Goal: Task Accomplishment & Management: Manage account settings

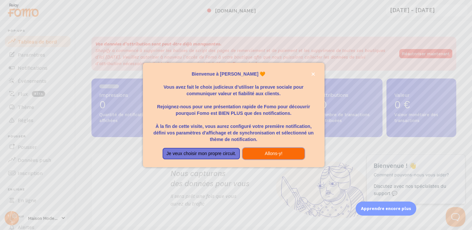
click at [265, 156] on font "Allons-y!" at bounding box center [274, 153] width 18 height 5
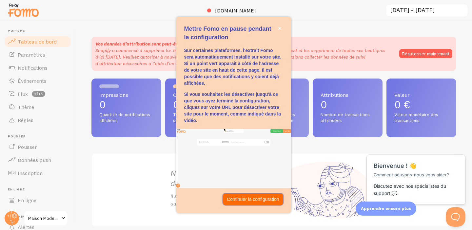
click at [250, 197] on font "Continuer la configuration" at bounding box center [253, 199] width 52 height 5
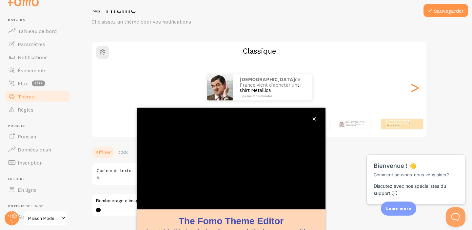
scroll to position [61, 0]
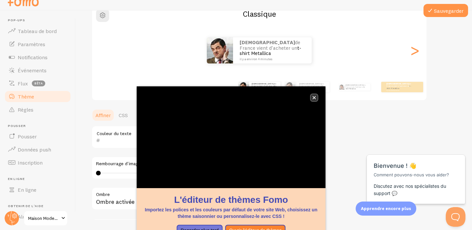
click at [315, 99] on icon "fermer," at bounding box center [314, 98] width 4 height 4
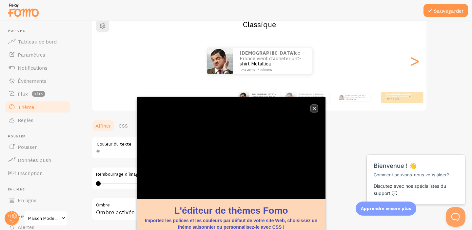
click at [313, 109] on icon "fermer," at bounding box center [314, 109] width 4 height 4
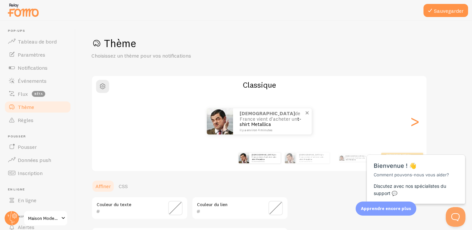
click at [274, 122] on font "t-shirt Metallica" at bounding box center [271, 122] width 62 height 12
click at [103, 86] on span "button" at bounding box center [103, 87] width 8 height 8
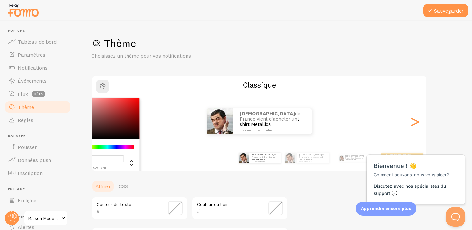
click at [125, 114] on div "Sélecteur de couleurs Chrome" at bounding box center [103, 118] width 74 height 41
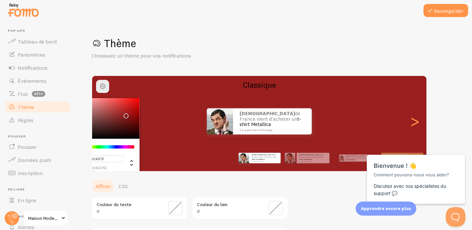
click at [104, 104] on div "Sélecteur de couleurs Chrome" at bounding box center [103, 118] width 74 height 41
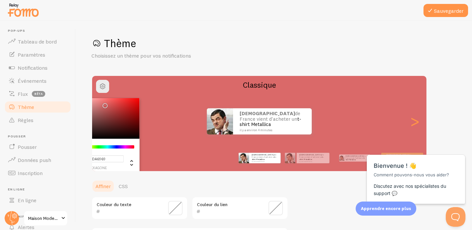
click at [96, 101] on div "Sélecteur de couleurs Chrome" at bounding box center [103, 118] width 74 height 41
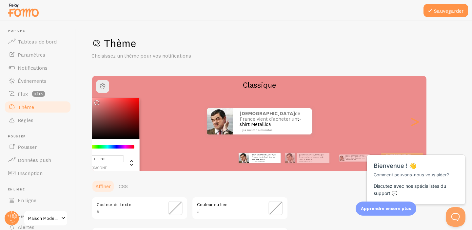
click at [95, 107] on div "Sélecteur de couleurs Chrome" at bounding box center [103, 118] width 74 height 41
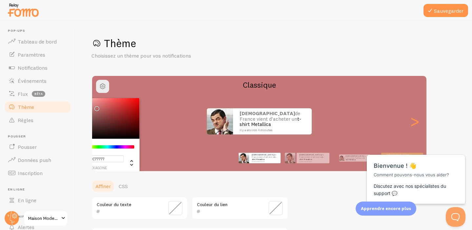
click at [94, 100] on div "Sélecteur de couleurs Chrome" at bounding box center [103, 118] width 74 height 41
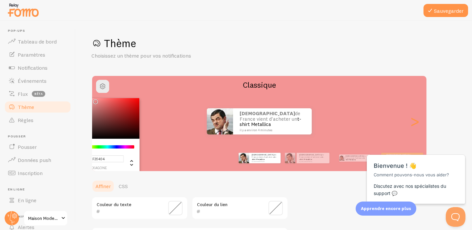
click at [94, 105] on div "Sélecteur de couleurs Chrome" at bounding box center [103, 118] width 74 height 41
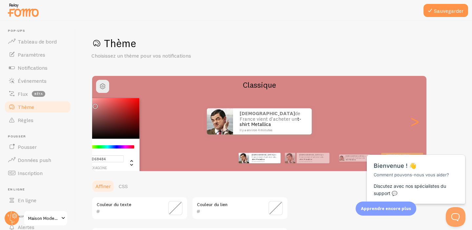
click at [99, 109] on div "Sélecteur de couleurs Chrome" at bounding box center [103, 118] width 74 height 41
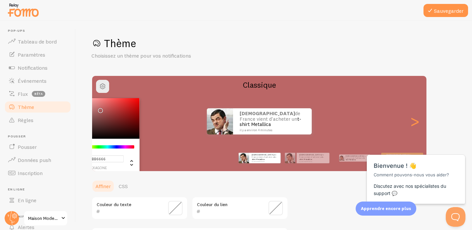
click at [94, 99] on div "Sélecteur de couleurs Chrome" at bounding box center [103, 118] width 74 height 41
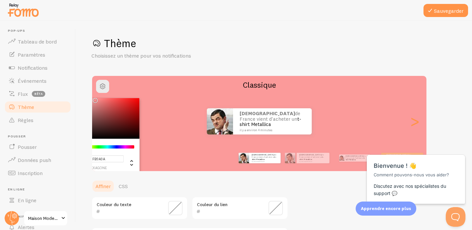
click at [96, 108] on div "Sélecteur de couleurs Chrome" at bounding box center [103, 118] width 74 height 41
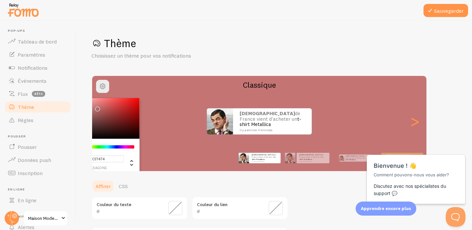
click at [94, 101] on div "Sélecteur de couleurs Chrome" at bounding box center [103, 118] width 74 height 41
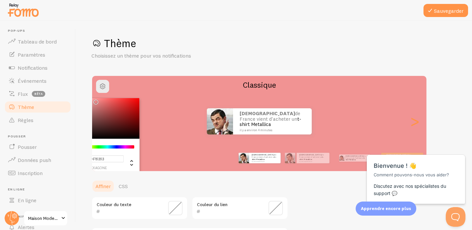
click at [93, 103] on div "Sélecteur de couleurs Chrome" at bounding box center [103, 118] width 74 height 41
type input "#E08D8D"
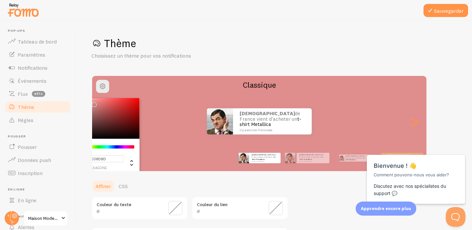
click at [201, 186] on ul "Affiner CSS" at bounding box center [189, 186] width 197 height 13
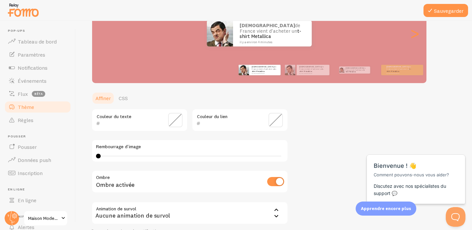
scroll to position [89, 0]
click at [116, 157] on div "0 0 - indéfini" at bounding box center [190, 155] width 188 height 5
click at [127, 157] on div "0 0 - indéfini" at bounding box center [190, 155] width 188 height 5
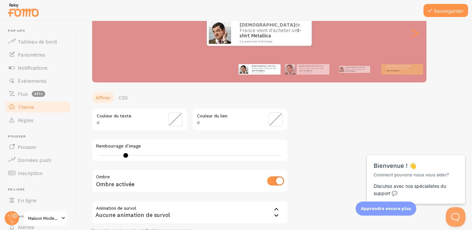
click at [108, 153] on div "Rembourrage d'image 0 0 - indéfini" at bounding box center [189, 150] width 197 height 23
click at [182, 156] on div "0 0 - indéfini" at bounding box center [190, 155] width 188 height 5
type input "18"
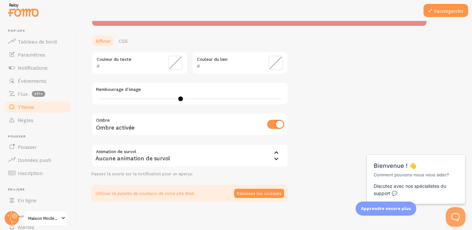
scroll to position [146, 0]
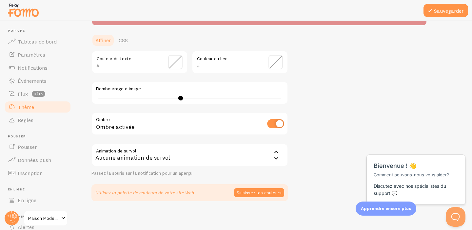
click at [271, 125] on input "checkbox" at bounding box center [275, 123] width 17 height 9
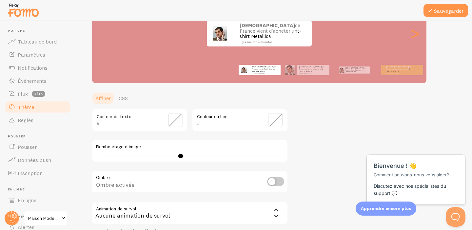
scroll to position [91, 0]
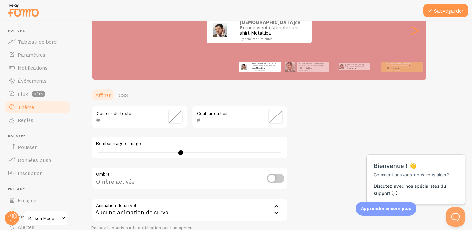
click at [279, 179] on input "checkbox" at bounding box center [275, 178] width 17 height 9
checkbox input "true"
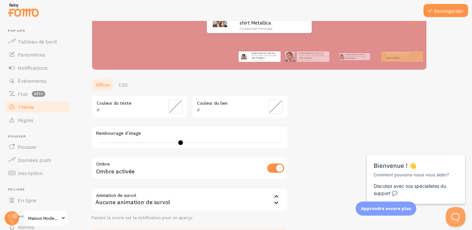
scroll to position [0, 0]
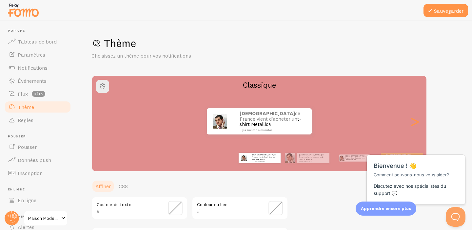
click at [259, 88] on font "Classique" at bounding box center [259, 85] width 33 height 10
click at [120, 51] on div "Thème Choisissez un thème pour vos notifications" at bounding box center [273, 48] width 365 height 23
click at [450, 14] on font "Sauvegarder" at bounding box center [449, 11] width 30 height 7
click at [414, 129] on font ">" at bounding box center [414, 121] width 11 height 22
type input "0"
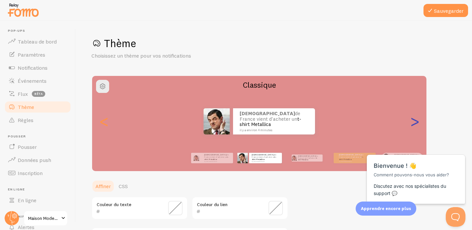
click at [414, 123] on font ">" at bounding box center [414, 121] width 11 height 22
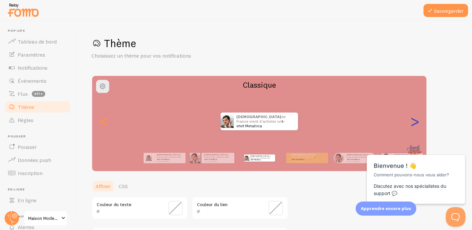
click at [414, 123] on font ">" at bounding box center [414, 121] width 11 height 22
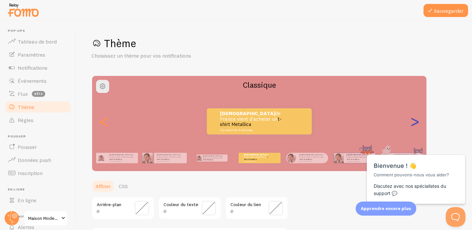
click at [414, 123] on font ">" at bounding box center [414, 121] width 11 height 22
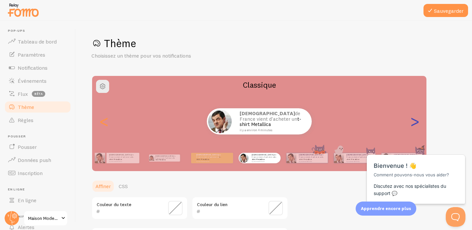
click at [414, 123] on font ">" at bounding box center [414, 121] width 11 height 22
type input "0"
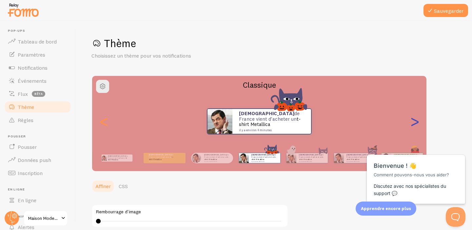
click at [414, 123] on font ">" at bounding box center [414, 121] width 11 height 22
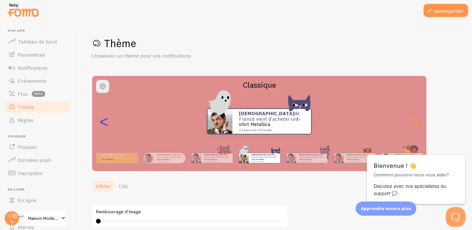
click at [104, 131] on font "<" at bounding box center [104, 121] width 11 height 22
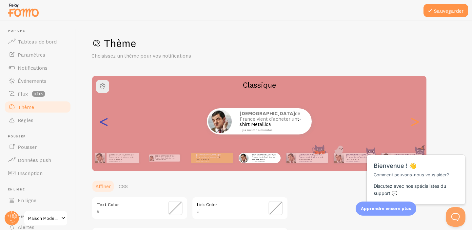
click at [104, 131] on font "<" at bounding box center [104, 121] width 11 height 22
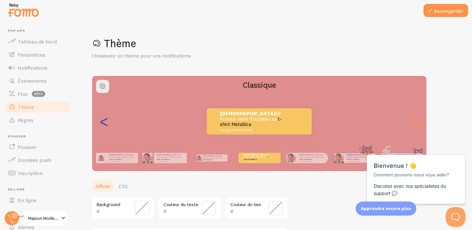
click at [104, 131] on font "<" at bounding box center [104, 121] width 11 height 22
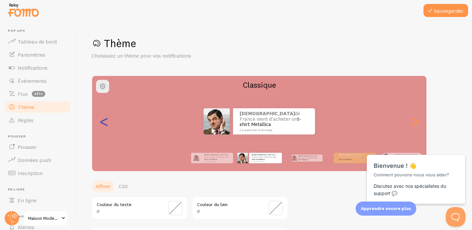
click at [104, 131] on font "<" at bounding box center [104, 121] width 11 height 22
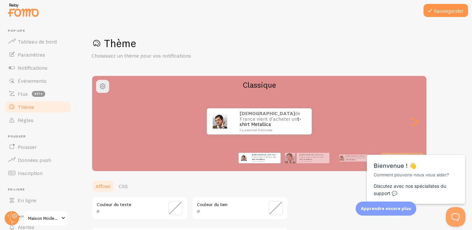
click at [424, 122] on div "[PERSON_NAME] de France vient d'acheter un t-shirt Metallica il y a environ 4 m…" at bounding box center [259, 122] width 334 height 26
click at [417, 123] on font ">" at bounding box center [414, 121] width 11 height 22
type input "0"
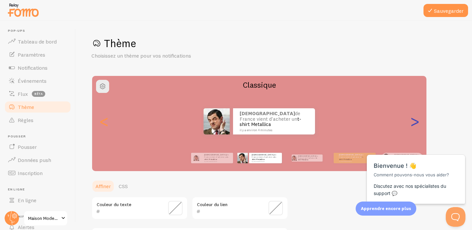
click at [417, 123] on font ">" at bounding box center [414, 121] width 11 height 22
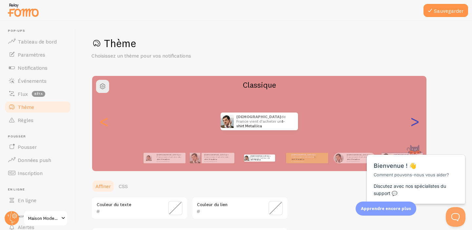
click at [417, 123] on font ">" at bounding box center [414, 121] width 11 height 22
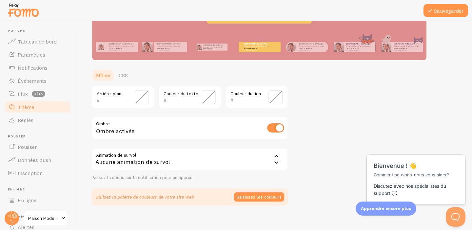
scroll to position [118, 0]
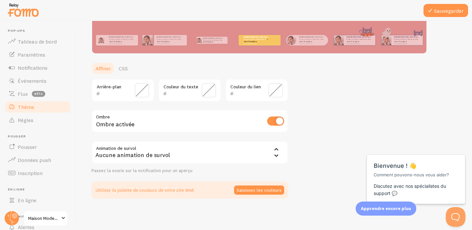
click at [273, 123] on input "checkbox" at bounding box center [275, 121] width 17 height 9
checkbox input "false"
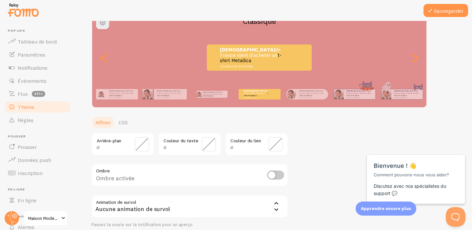
scroll to position [62, 0]
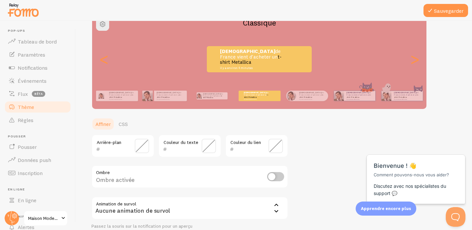
click at [139, 146] on span at bounding box center [142, 146] width 14 height 14
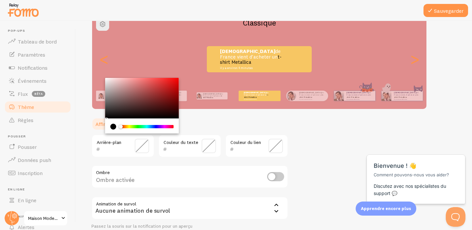
click at [183, 148] on input "text" at bounding box center [180, 150] width 27 height 8
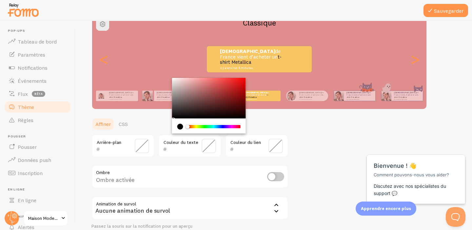
click at [264, 147] on div "Couleur du lien" at bounding box center [256, 146] width 63 height 23
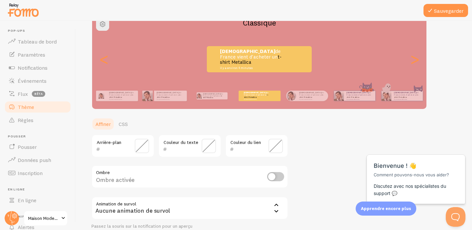
click at [276, 145] on span at bounding box center [275, 146] width 14 height 14
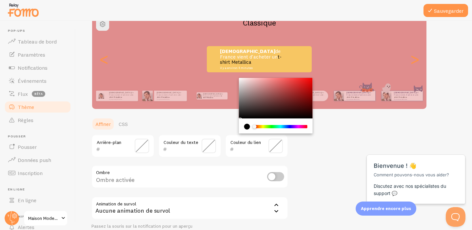
click at [267, 128] on div "Chrome color picker" at bounding box center [281, 126] width 52 height 3
type input "000000"
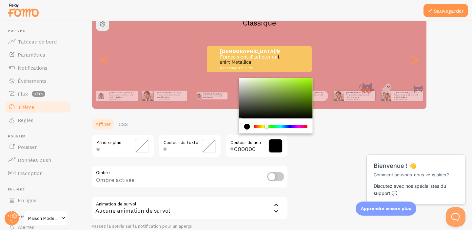
click at [258, 127] on div "Chrome color picker" at bounding box center [281, 126] width 52 height 3
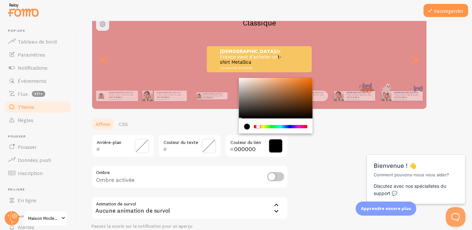
click at [261, 127] on div "Chrome color picker" at bounding box center [260, 127] width 4 height 4
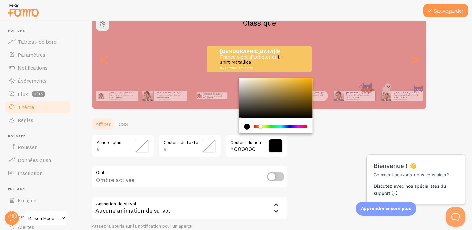
click at [277, 126] on div "Chrome color picker" at bounding box center [281, 126] width 52 height 3
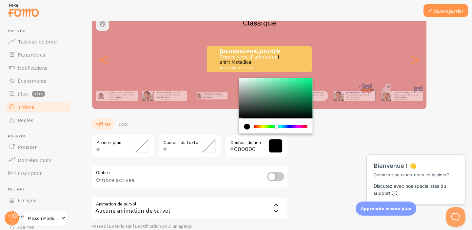
click at [289, 128] on div "Chrome color picker" at bounding box center [281, 126] width 52 height 3
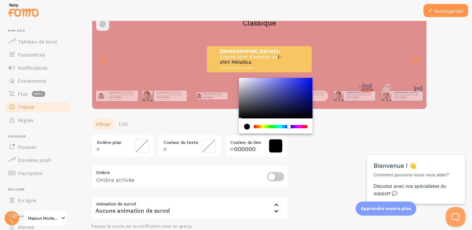
click at [312, 150] on div "Thème Choisissez un thème pour vos notifications Classique [PERSON_NAME] de Fra…" at bounding box center [273, 114] width 365 height 280
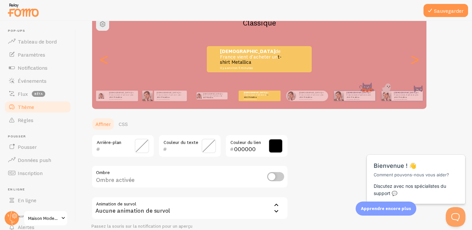
click at [254, 146] on input "000000" at bounding box center [247, 150] width 27 height 8
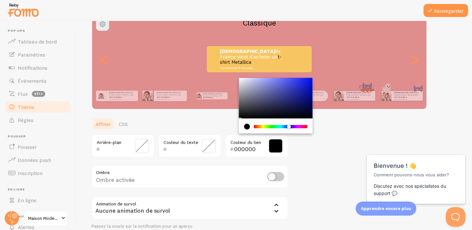
click at [255, 127] on div "Chrome color picker" at bounding box center [281, 126] width 52 height 3
click at [265, 128] on div "Chrome color picker" at bounding box center [281, 126] width 52 height 3
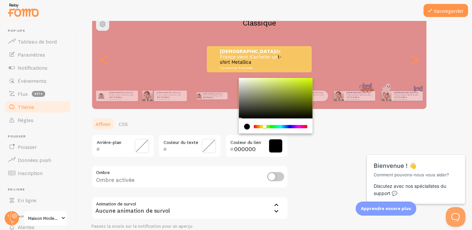
click at [204, 146] on span at bounding box center [209, 146] width 14 height 14
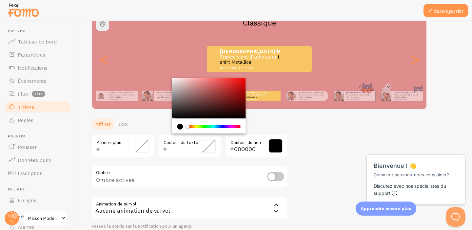
click at [199, 128] on div "Chrome color picker" at bounding box center [214, 126] width 52 height 3
type input "000000"
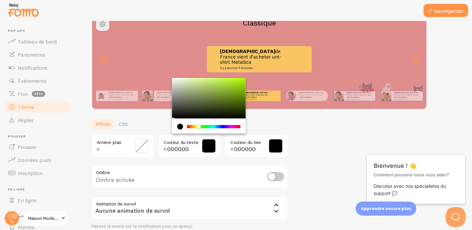
click at [210, 127] on div "Chrome color picker" at bounding box center [214, 126] width 52 height 3
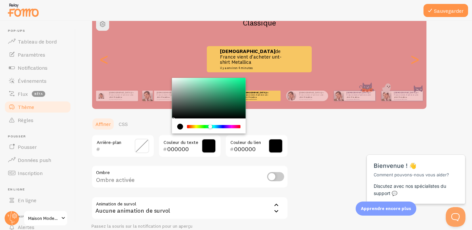
click at [224, 125] on div "Chrome color picker" at bounding box center [214, 126] width 52 height 3
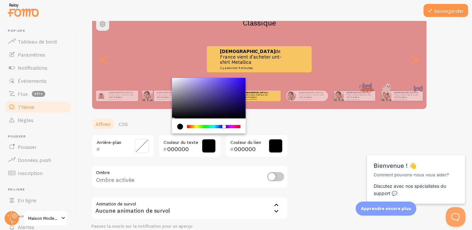
click at [231, 125] on div "Chrome color picker" at bounding box center [213, 127] width 53 height 6
click at [204, 125] on div "Chrome color picker" at bounding box center [213, 127] width 53 height 6
click at [207, 126] on div "Chrome color picker" at bounding box center [214, 126] width 52 height 3
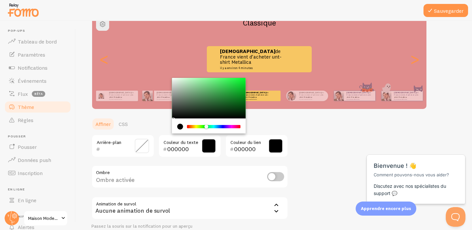
click at [194, 127] on div "Chrome color picker" at bounding box center [214, 126] width 52 height 3
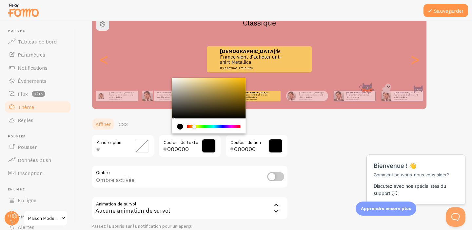
click at [190, 126] on div "Chrome color picker" at bounding box center [214, 126] width 52 height 3
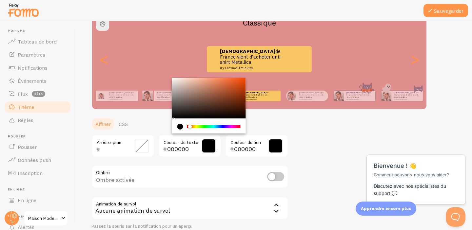
click at [213, 128] on div "Chrome color picker" at bounding box center [214, 126] width 52 height 3
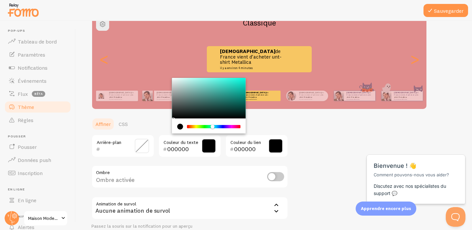
click at [288, 140] on div "000000 Couleur du lien" at bounding box center [256, 146] width 63 height 23
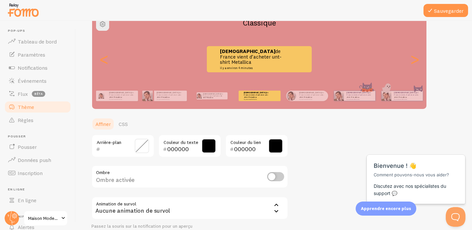
click at [133, 146] on div "Arrière-plan" at bounding box center [122, 146] width 63 height 23
click at [139, 146] on span at bounding box center [142, 146] width 14 height 14
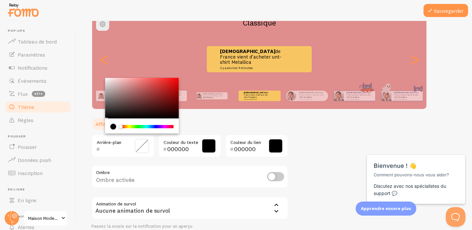
click at [138, 127] on div "Chrome color picker" at bounding box center [147, 126] width 52 height 3
type input "000000"
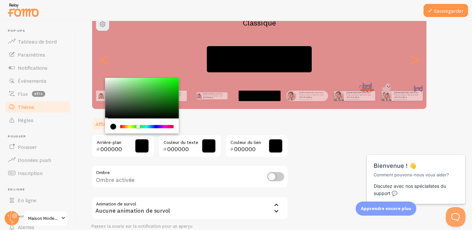
click at [128, 126] on div "Chrome color picker" at bounding box center [147, 126] width 52 height 3
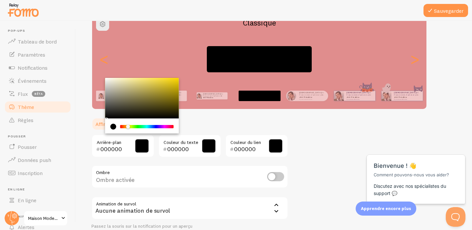
click at [123, 125] on div "Chrome color picker" at bounding box center [147, 126] width 52 height 3
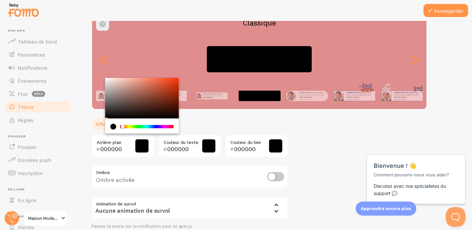
click at [132, 126] on div "Chrome color picker" at bounding box center [147, 126] width 52 height 3
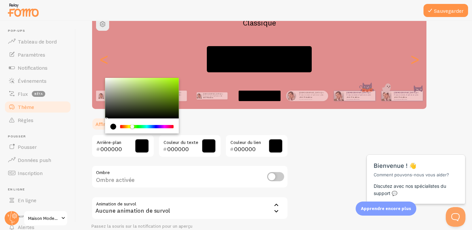
click at [292, 160] on div "Thème Choisissez un thème pour vos notifications Classique [PERSON_NAME] de Fra…" at bounding box center [273, 114] width 365 height 280
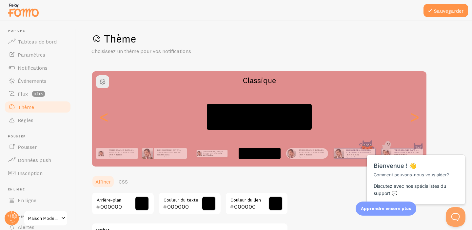
scroll to position [0, 0]
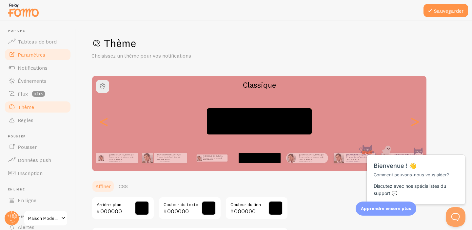
click at [37, 50] on link "Paramètres" at bounding box center [38, 54] width 68 height 13
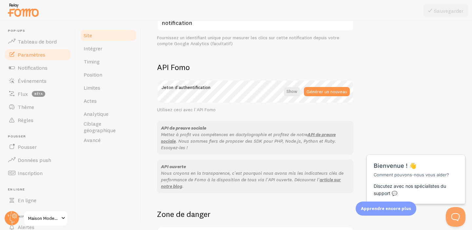
scroll to position [348, 0]
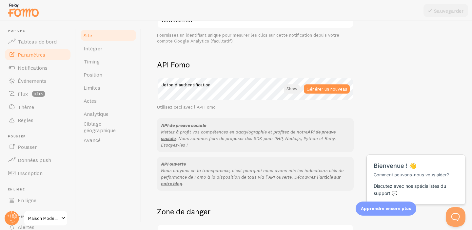
click at [289, 91] on div at bounding box center [292, 89] width 16 height 9
click at [134, 90] on div "Site Intégrer Timing Position Limites Actes Analytique Ciblage géographique Ava…" at bounding box center [274, 125] width 396 height 209
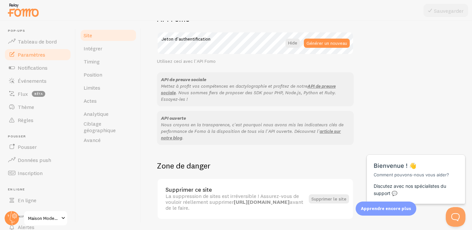
scroll to position [414, 0]
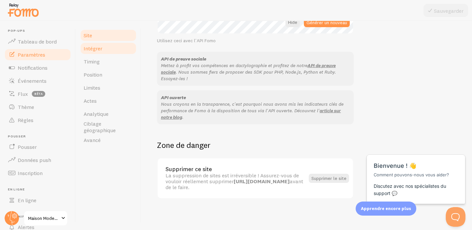
click at [91, 48] on font "Intégrer" at bounding box center [93, 48] width 19 height 7
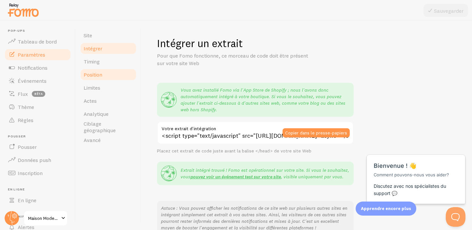
click at [96, 75] on font "Position" at bounding box center [93, 74] width 19 height 7
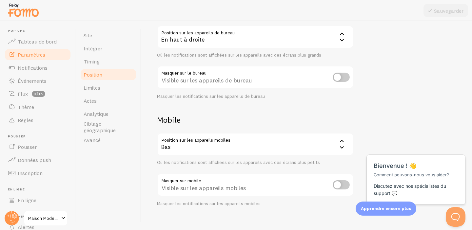
scroll to position [76, 0]
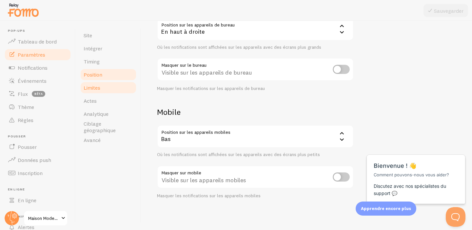
click at [113, 88] on link "Limites" at bounding box center [108, 87] width 57 height 13
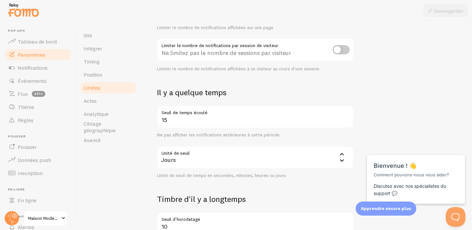
scroll to position [194, 0]
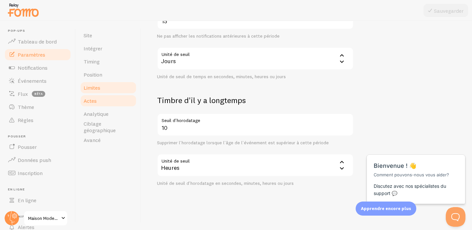
click at [103, 102] on link "Actes" at bounding box center [108, 100] width 57 height 13
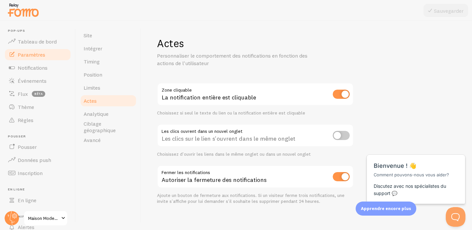
scroll to position [6, 0]
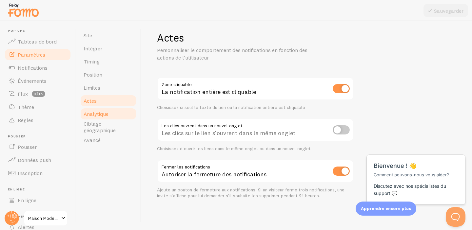
click at [111, 114] on link "Analytique" at bounding box center [108, 114] width 57 height 13
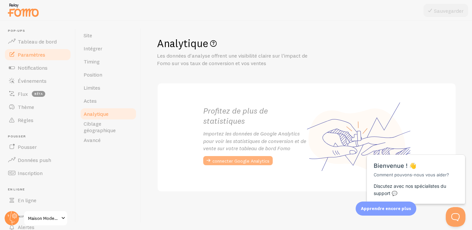
click at [229, 164] on font "connecter Google Analytics" at bounding box center [240, 161] width 57 height 6
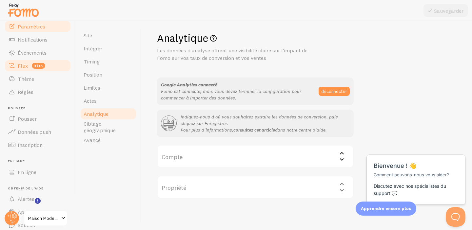
scroll to position [53, 0]
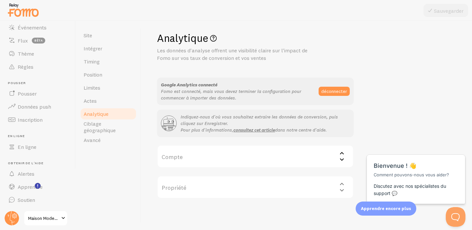
click at [18, 9] on img at bounding box center [23, 10] width 33 height 17
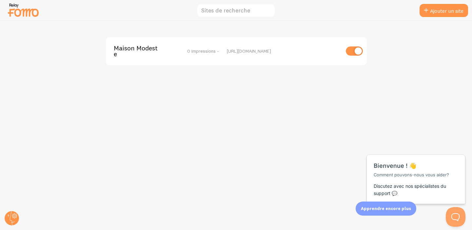
click at [23, 8] on img at bounding box center [23, 10] width 33 height 17
click at [10, 2] on img at bounding box center [23, 10] width 33 height 17
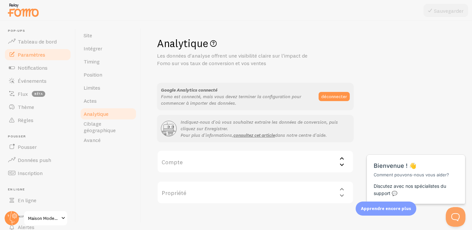
click at [36, 54] on font "Paramètres" at bounding box center [32, 54] width 28 height 7
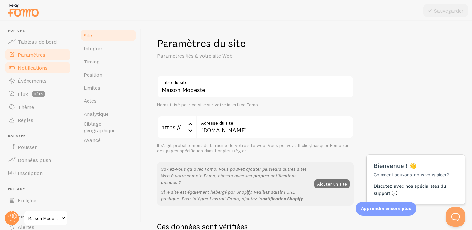
click at [34, 71] on link "Notifications" at bounding box center [38, 67] width 68 height 13
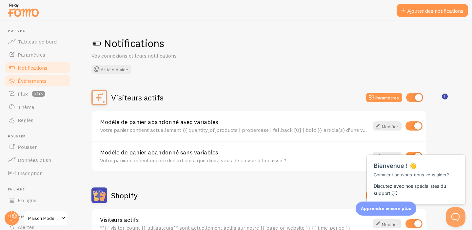
click at [25, 87] on link "Événements" at bounding box center [38, 80] width 68 height 13
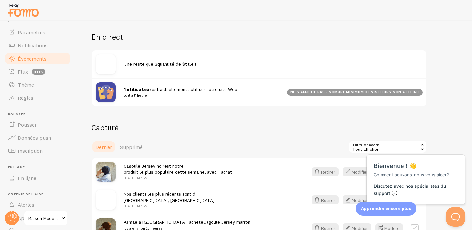
scroll to position [67, 0]
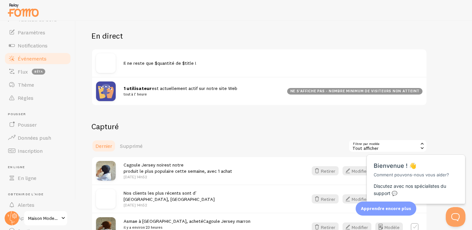
click at [109, 61] on img at bounding box center [106, 63] width 20 height 20
click at [149, 60] on font "Il ne reste que $quantité de $title !" at bounding box center [160, 63] width 73 height 6
click at [186, 66] on font "Il ne reste que $quantité de $title !" at bounding box center [160, 63] width 73 height 6
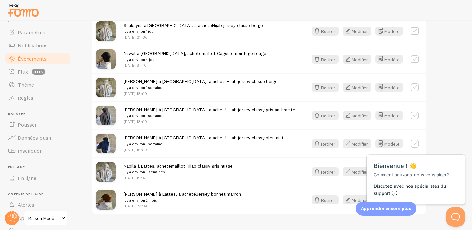
scroll to position [363, 0]
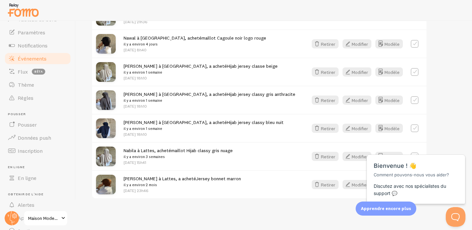
click at [305, 209] on div "Événements Il s'agit d'une collection d'interactions de preuve sociale capturée…" at bounding box center [274, 125] width 396 height 209
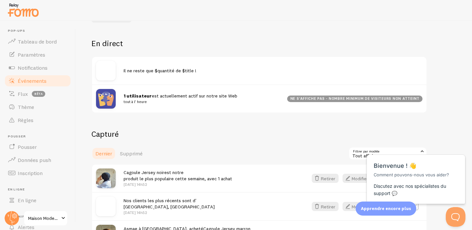
scroll to position [59, 0]
click at [90, 77] on div "Événements Il s'agit d'une collection d'interactions de preuve sociale capturée…" at bounding box center [274, 125] width 396 height 209
click at [142, 95] on font "1 utilisateur" at bounding box center [138, 96] width 28 height 6
click at [16, 66] on link "Notifications" at bounding box center [38, 67] width 68 height 13
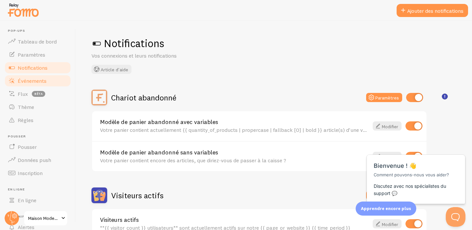
click at [26, 84] on font "Événements" at bounding box center [32, 81] width 29 height 7
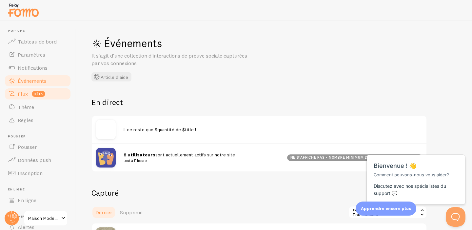
click at [25, 91] on font "Flux" at bounding box center [23, 94] width 10 height 7
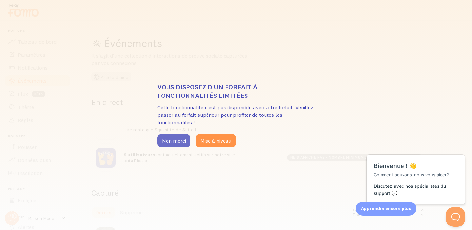
click at [174, 145] on button "Non merci" at bounding box center [173, 140] width 33 height 13
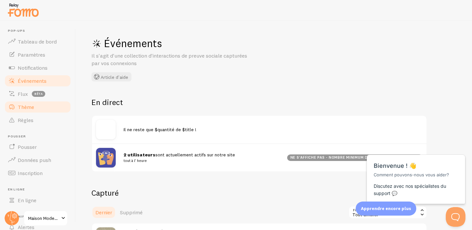
click at [25, 112] on link "Thème" at bounding box center [38, 107] width 68 height 13
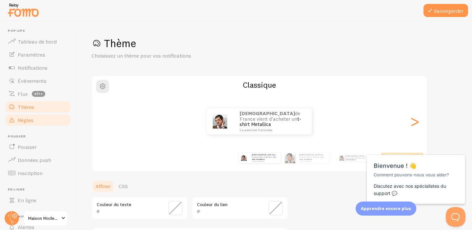
click at [26, 120] on font "Règles" at bounding box center [26, 120] width 16 height 7
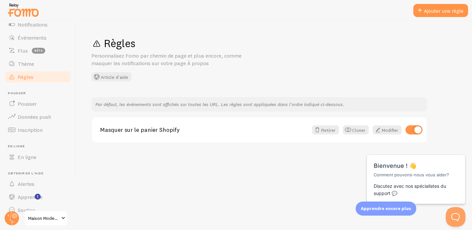
scroll to position [53, 0]
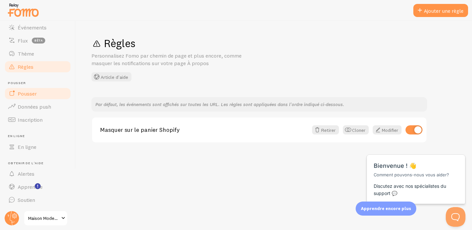
click at [21, 97] on link "Pousser" at bounding box center [38, 93] width 68 height 13
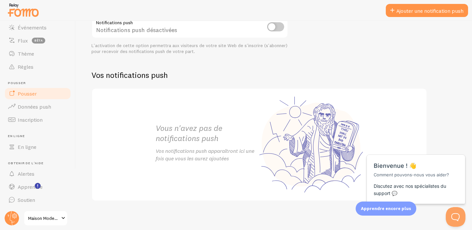
scroll to position [100, 0]
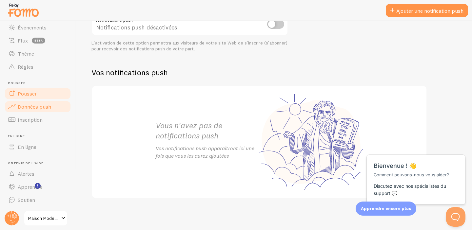
click at [24, 105] on font "Données push" at bounding box center [34, 107] width 33 height 7
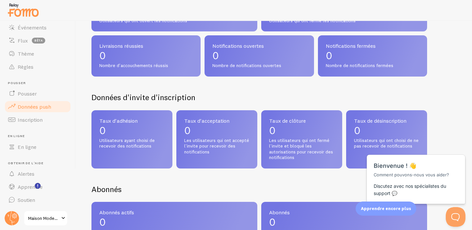
scroll to position [132, 0]
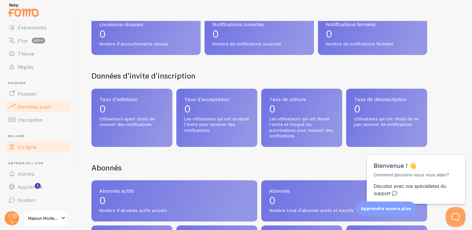
click at [33, 146] on font "En ligne" at bounding box center [27, 147] width 19 height 7
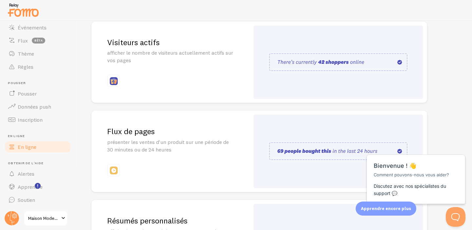
scroll to position [91, 0]
click at [333, 64] on img at bounding box center [338, 62] width 138 height 18
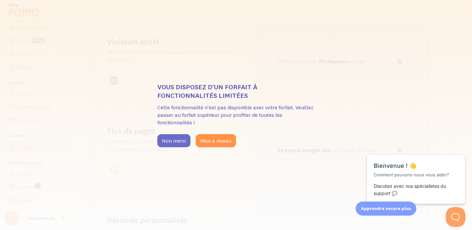
click at [172, 141] on font "Non merci" at bounding box center [174, 141] width 24 height 7
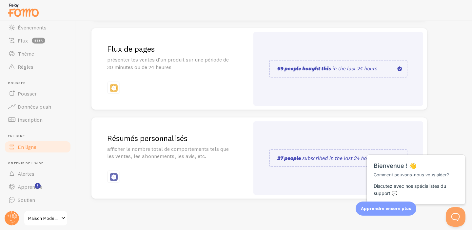
scroll to position [0, 0]
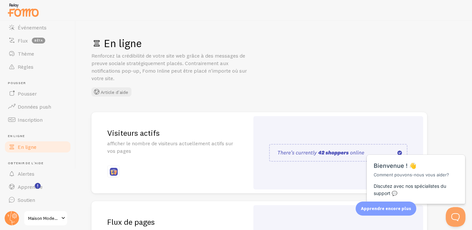
click at [153, 137] on font "Visiteurs actifs" at bounding box center [133, 133] width 52 height 10
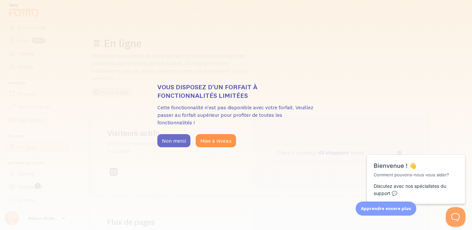
click at [171, 140] on font "Non merci" at bounding box center [174, 141] width 24 height 7
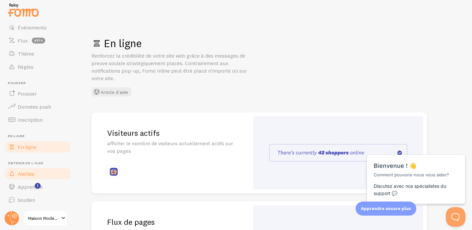
click at [36, 180] on link "Alertes" at bounding box center [38, 174] width 68 height 13
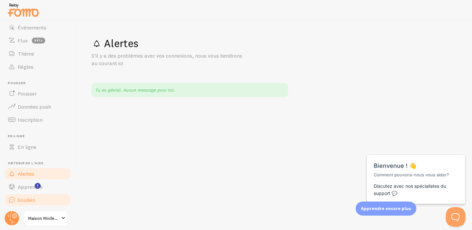
click at [18, 202] on font "Soutien" at bounding box center [26, 200] width 17 height 7
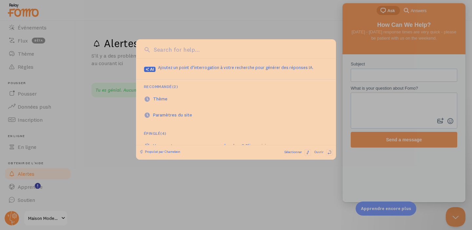
click at [43, 94] on div at bounding box center [236, 115] width 472 height 230
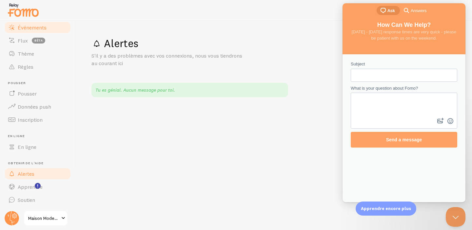
click at [29, 33] on link "Événements" at bounding box center [38, 27] width 68 height 13
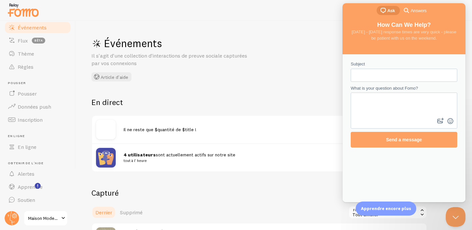
click at [109, 123] on img at bounding box center [106, 130] width 20 height 20
click at [159, 110] on div "En direct Il ne reste que $quantité de $title ! 4 utilisateurs sont actuellemen…" at bounding box center [259, 134] width 336 height 75
click at [183, 144] on div "4 utilisateurs sont actuellement actifs sur notre site tout à l' heure" at bounding box center [259, 158] width 334 height 28
click at [284, 49] on h1 "Événements" at bounding box center [189, 43] width 197 height 13
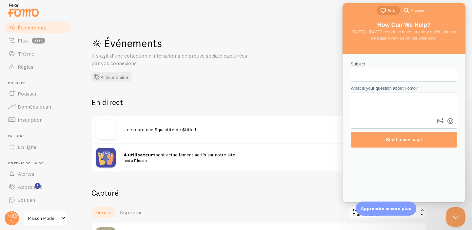
click at [22, 26] on font "Événements" at bounding box center [32, 27] width 29 height 7
click at [16, 5] on img at bounding box center [23, 10] width 33 height 17
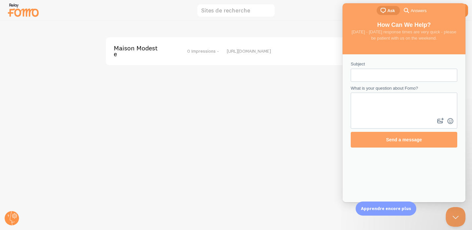
click at [265, 149] on div "Maison Modeste 0 Impressions - [URL][DOMAIN_NAME]" at bounding box center [236, 125] width 472 height 209
click at [341, 8] on div at bounding box center [236, 10] width 472 height 21
click at [417, 12] on span "Answers" at bounding box center [419, 11] width 16 height 7
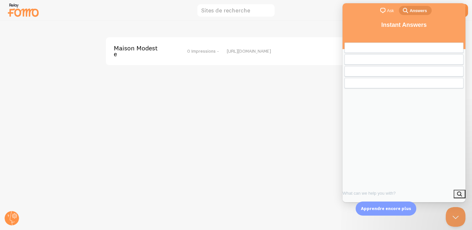
click at [368, 11] on div "chat-square Ask search-medium Answers" at bounding box center [404, 11] width 123 height 16
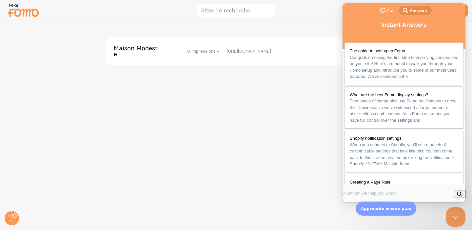
click at [317, 113] on div "Maison Modeste 0 Impressions - [URL][DOMAIN_NAME]" at bounding box center [236, 125] width 472 height 209
click at [455, 218] on button "Close Beacon popover" at bounding box center [455, 216] width 20 height 20
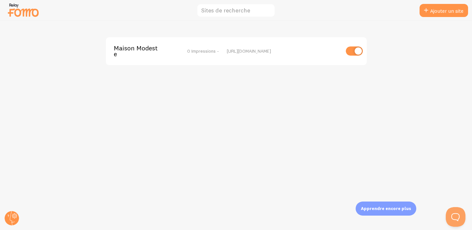
click at [11, 9] on img at bounding box center [23, 10] width 33 height 17
click at [154, 53] on span "Maison Modeste" at bounding box center [140, 51] width 53 height 12
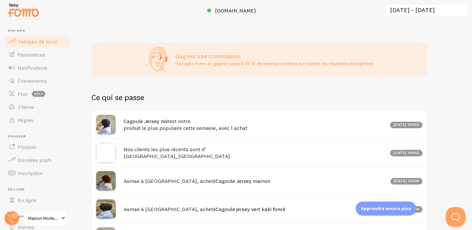
scroll to position [268, 0]
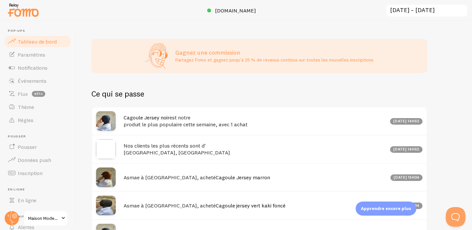
click at [249, 123] on h4 "Cagoule Jersey noir est notre produit le plus populaire cette semaine, avec 1 a…" at bounding box center [255, 120] width 263 height 13
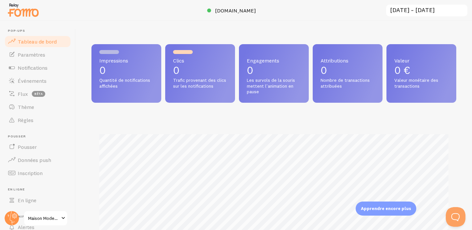
scroll to position [0, 0]
click at [23, 68] on font "Notifications" at bounding box center [33, 68] width 30 height 7
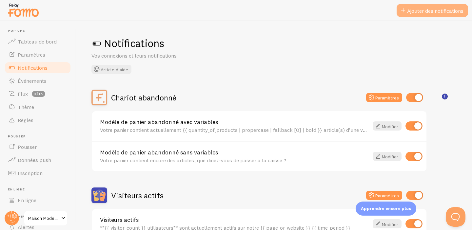
click at [421, 13] on font "Ajouter des notifications" at bounding box center [435, 11] width 56 height 7
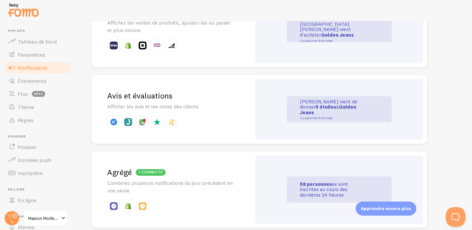
scroll to position [191, 0]
click at [214, 116] on p at bounding box center [171, 121] width 129 height 12
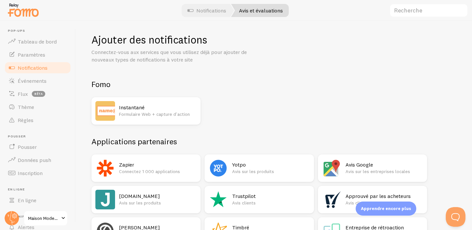
scroll to position [2, 0]
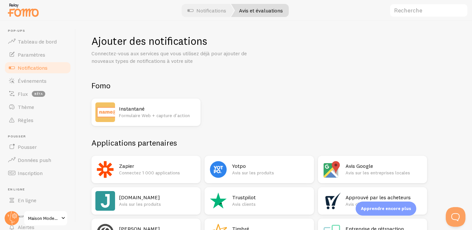
click at [154, 109] on h2 "Instantané" at bounding box center [158, 109] width 78 height 7
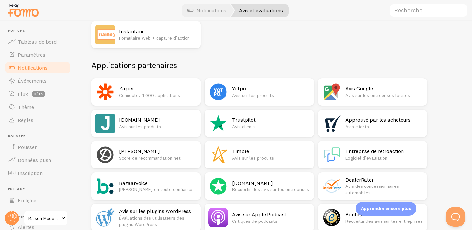
scroll to position [71, 0]
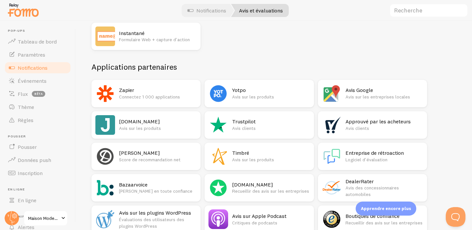
click at [130, 127] on font "Avis sur les produits" at bounding box center [140, 129] width 42 height 6
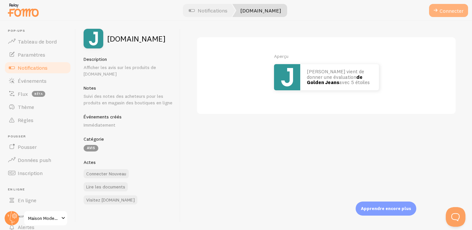
click at [453, 10] on font "Connecter" at bounding box center [452, 11] width 24 height 7
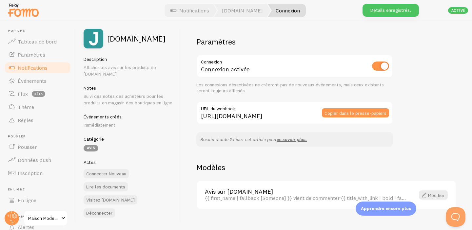
scroll to position [11, 0]
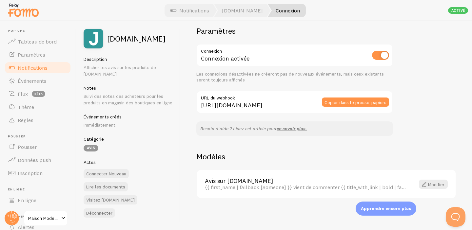
click at [395, 212] on p "Apprendre encore plus" at bounding box center [386, 209] width 50 height 6
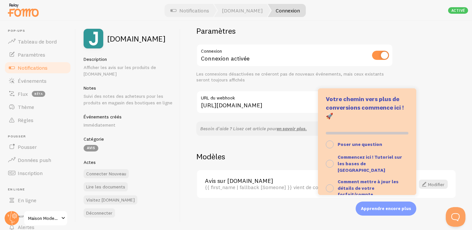
click at [454, 129] on div "Paramètres Connexion Connexion activée Les connexions désactivées ne créeront p…" at bounding box center [326, 125] width 291 height 209
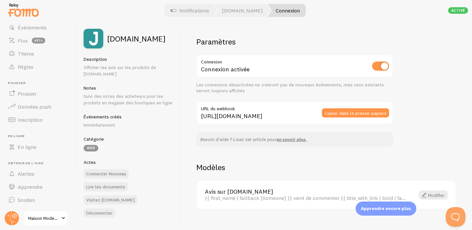
scroll to position [0, 0]
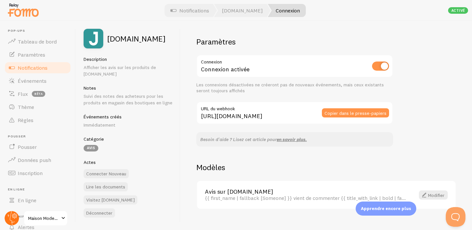
click at [13, 215] on circle at bounding box center [12, 218] width 14 height 14
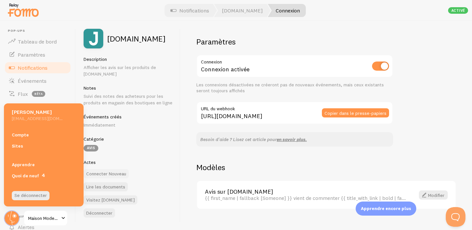
click at [120, 169] on button "Connecter Nouveau" at bounding box center [106, 173] width 45 height 9
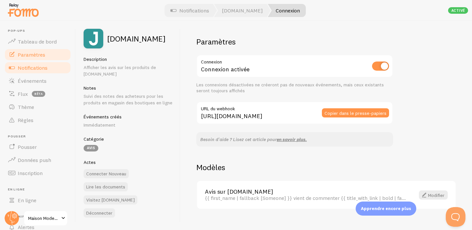
click at [25, 53] on font "Paramètres" at bounding box center [32, 54] width 28 height 7
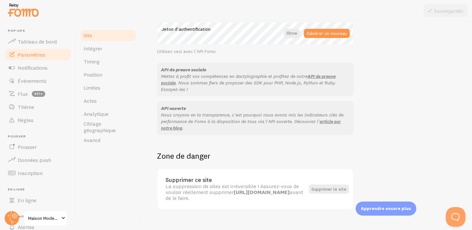
scroll to position [414, 0]
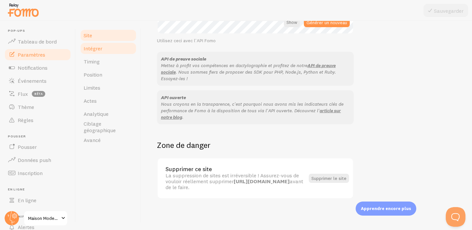
click at [99, 46] on font "Intégrer" at bounding box center [93, 48] width 19 height 7
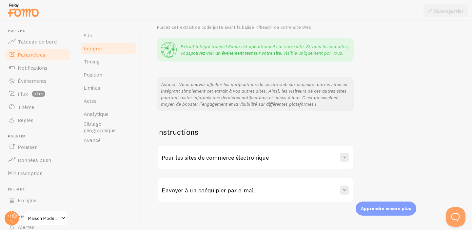
scroll to position [128, 0]
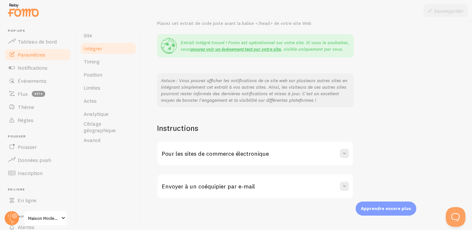
click at [332, 155] on div "Pour les sites de commerce électronique" at bounding box center [255, 154] width 195 height 24
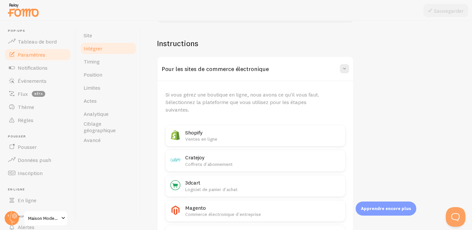
scroll to position [211, 0]
click at [260, 136] on h2 "Shopify" at bounding box center [263, 134] width 156 height 7
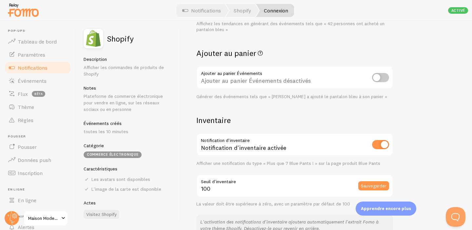
scroll to position [259, 0]
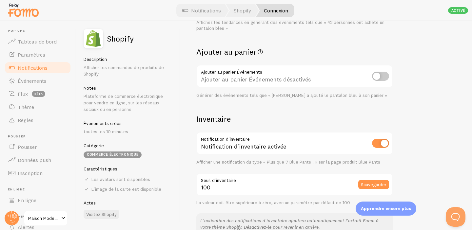
click at [377, 78] on input "checkbox" at bounding box center [380, 76] width 17 height 9
checkbox input "true"
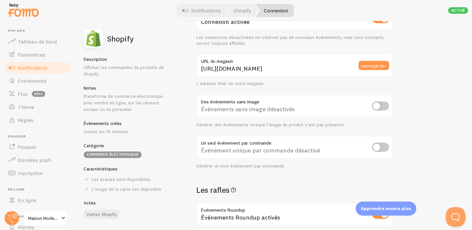
scroll to position [42, 0]
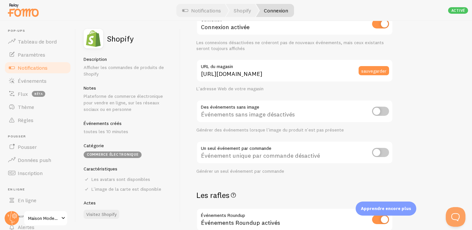
click at [378, 111] on input "checkbox" at bounding box center [380, 111] width 17 height 9
checkbox input "true"
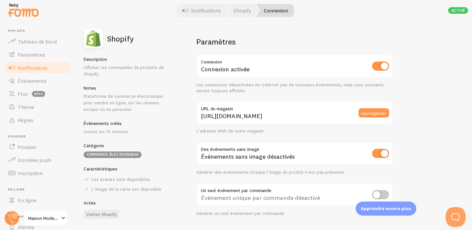
scroll to position [0, 0]
click at [97, 211] on font "Visitez Shopify" at bounding box center [101, 214] width 30 height 6
click at [44, 82] on font "Événements" at bounding box center [32, 81] width 29 height 7
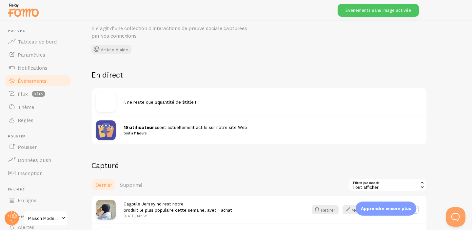
scroll to position [37, 0]
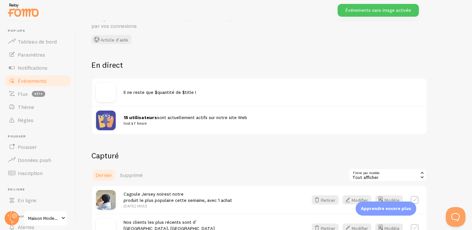
click at [198, 95] on div "Il ne reste que $quantité de $title !" at bounding box center [273, 92] width 299 height 6
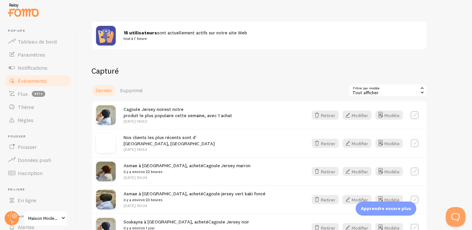
scroll to position [125, 0]
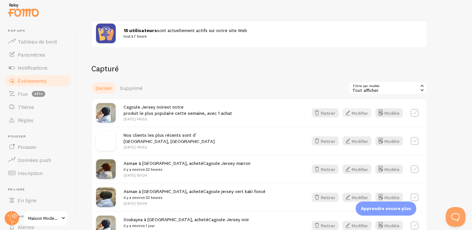
click at [350, 115] on icon "button" at bounding box center [348, 113] width 8 height 8
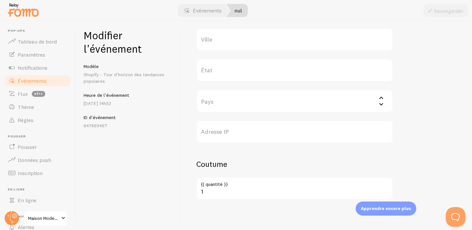
scroll to position [302, 0]
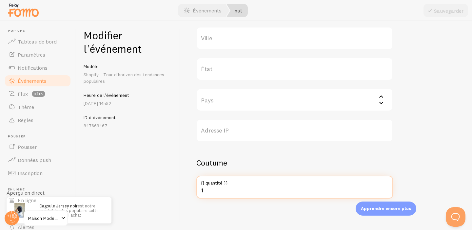
click at [210, 189] on input "1" at bounding box center [294, 187] width 197 height 23
type input "73"
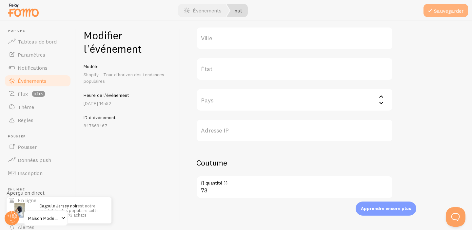
click at [449, 9] on font "Sauvegarder" at bounding box center [449, 11] width 30 height 7
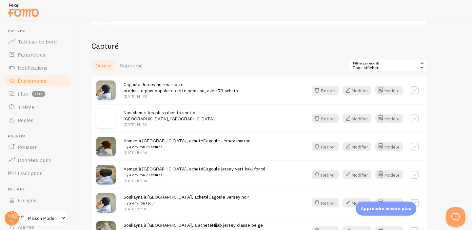
scroll to position [149, 0]
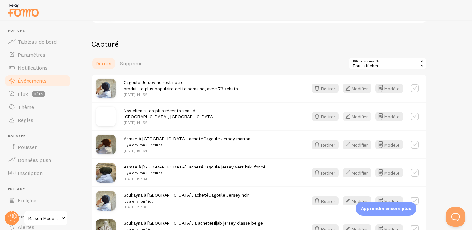
click at [365, 120] on button "Modifier" at bounding box center [357, 116] width 29 height 9
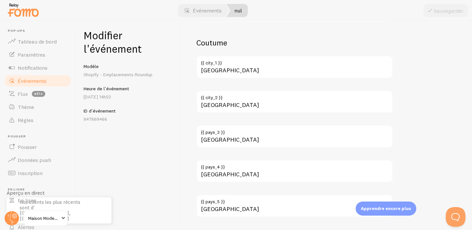
scroll to position [473, 0]
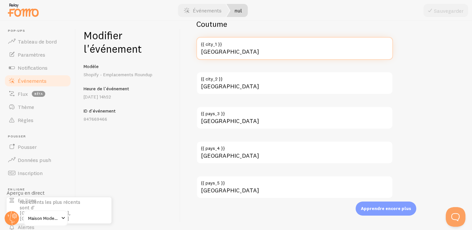
click at [226, 54] on input "[GEOGRAPHIC_DATA]" at bounding box center [294, 48] width 197 height 23
type input "A"
type input "[GEOGRAPHIC_DATA]"
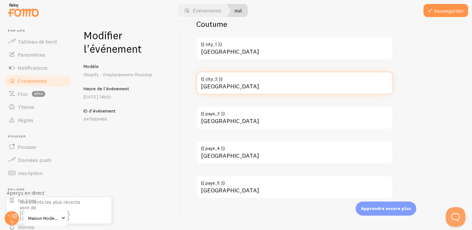
click at [220, 88] on input "[GEOGRAPHIC_DATA]" at bounding box center [294, 83] width 197 height 23
type input "N"
type input "bruxelle"
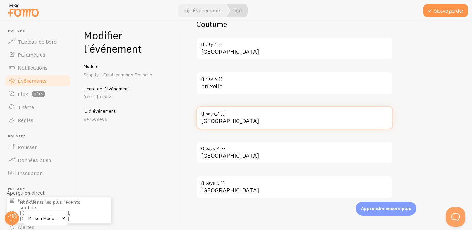
click at [221, 124] on input "[GEOGRAPHIC_DATA]" at bounding box center [294, 118] width 197 height 23
type input "F"
type input "[GEOGRAPHIC_DATA]"
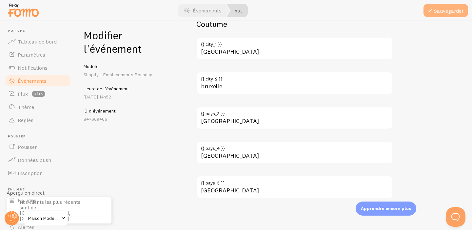
click at [449, 10] on font "Sauvegarder" at bounding box center [449, 11] width 30 height 7
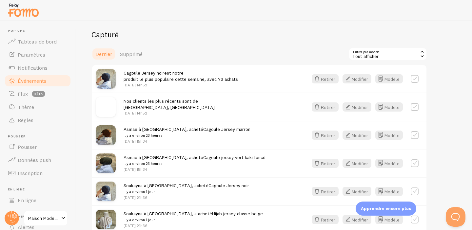
scroll to position [162, 0]
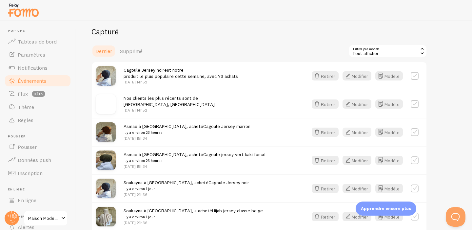
click at [356, 134] on font "Modifier" at bounding box center [360, 132] width 16 height 6
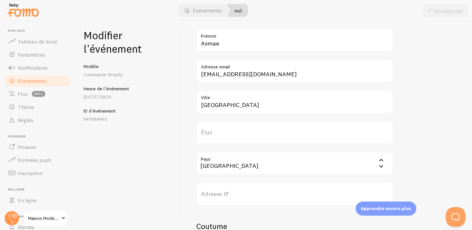
scroll to position [248, 0]
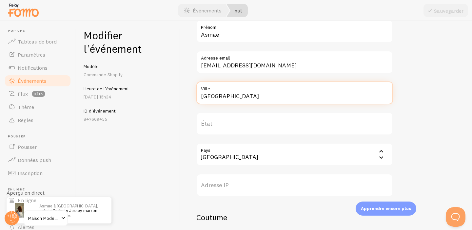
click at [233, 97] on input "[GEOGRAPHIC_DATA]" at bounding box center [294, 93] width 197 height 23
type input "A"
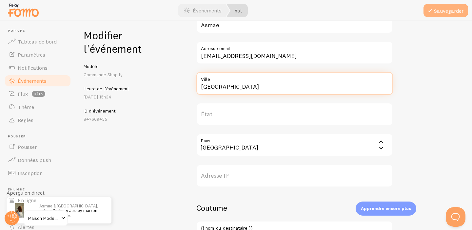
type input "[GEOGRAPHIC_DATA]"
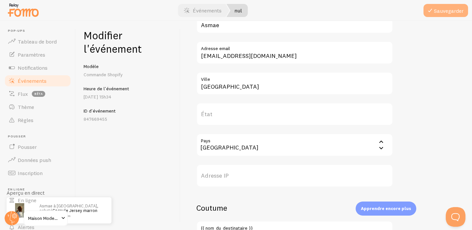
click at [435, 11] on font "Sauvegarder" at bounding box center [449, 11] width 30 height 7
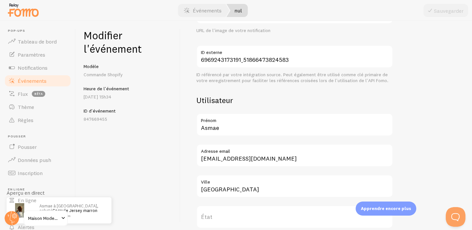
scroll to position [163, 0]
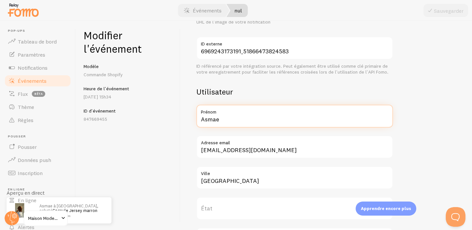
click at [232, 119] on input "Asmae" at bounding box center [294, 116] width 197 height 23
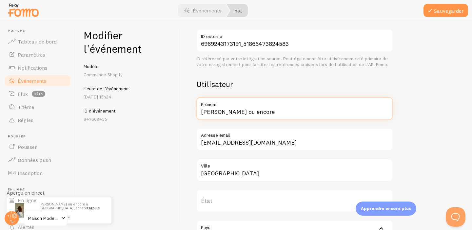
scroll to position [171, 0]
click at [220, 113] on input "[PERSON_NAME] ou encore [PERSON_NAME]" at bounding box center [294, 107] width 197 height 23
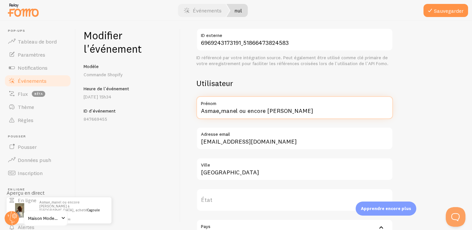
scroll to position [187, 0]
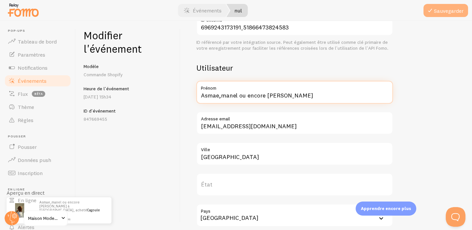
type input "Asmae,manel ou encore [PERSON_NAME]"
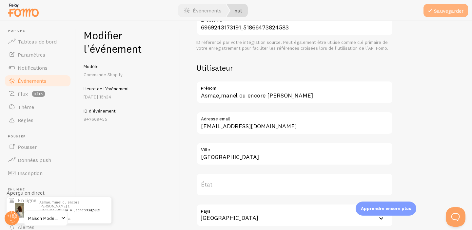
click at [440, 10] on font "Sauvegarder" at bounding box center [449, 11] width 30 height 7
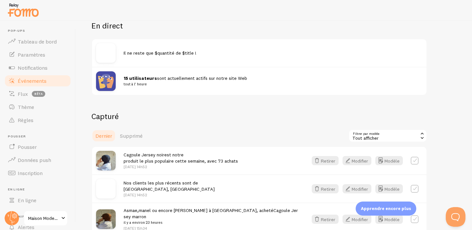
scroll to position [83, 0]
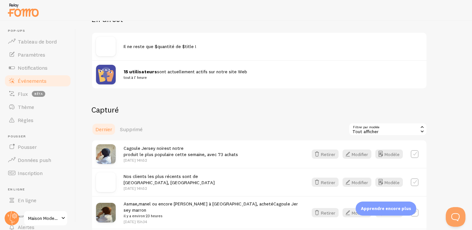
click at [160, 76] on small "tout à l' heure" at bounding box center [269, 78] width 291 height 6
click at [103, 73] on img at bounding box center [106, 75] width 20 height 20
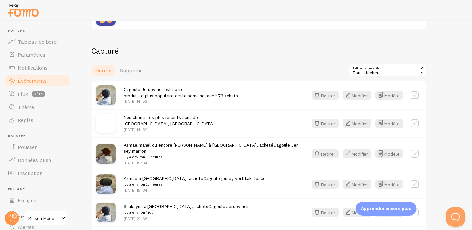
scroll to position [146, 0]
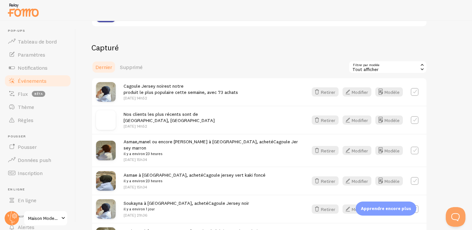
click at [412, 93] on label at bounding box center [415, 92] width 8 height 8
checkbox input "true"
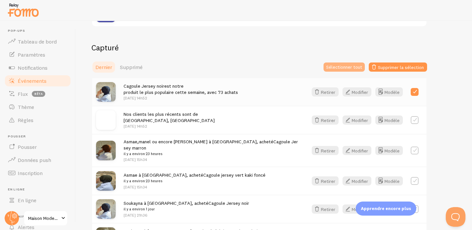
click at [348, 69] on font "Sélectionner tout" at bounding box center [344, 67] width 36 height 6
checkbox input "true"
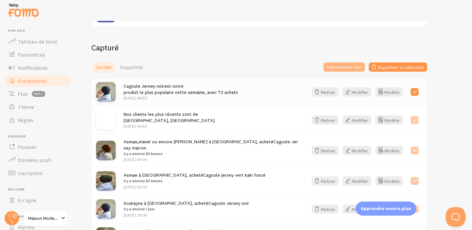
checkbox input "true"
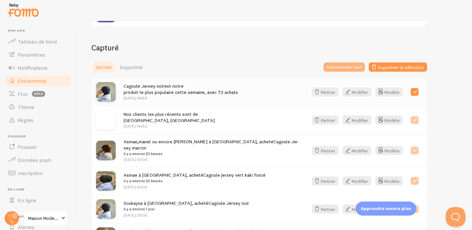
checkbox input "true"
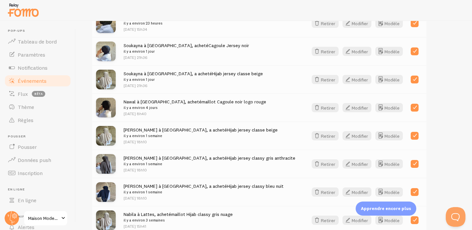
scroll to position [363, 0]
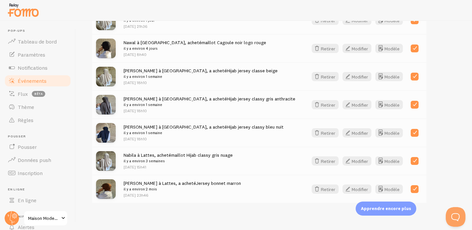
click at [389, 217] on div "Événements Il s'agit d'une collection d'interactions de preuve sociale capturée…" at bounding box center [274, 125] width 396 height 209
click at [460, 121] on div "Événements Il s'agit d'une collection d'interactions de preuve sociale capturée…" at bounding box center [274, 125] width 396 height 209
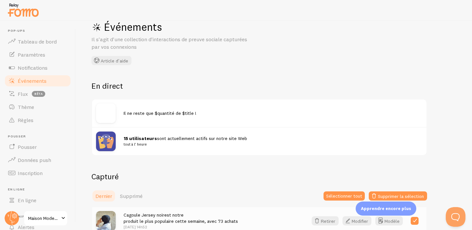
scroll to position [17, 0]
click at [142, 133] on div "15 utilisateurs sont actuellement actifs sur notre site Web tout à l' heure" at bounding box center [259, 141] width 334 height 28
click at [45, 80] on font "Événements" at bounding box center [32, 81] width 29 height 7
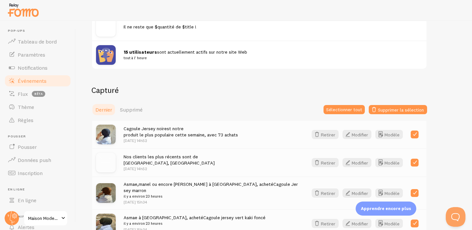
scroll to position [133, 0]
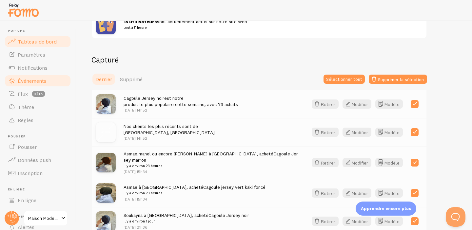
click at [24, 45] on link "Tableau de bord" at bounding box center [38, 41] width 68 height 13
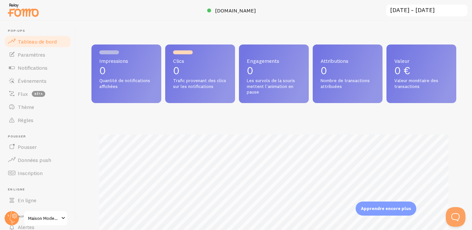
scroll to position [172, 365]
